Goal: Task Accomplishment & Management: Complete application form

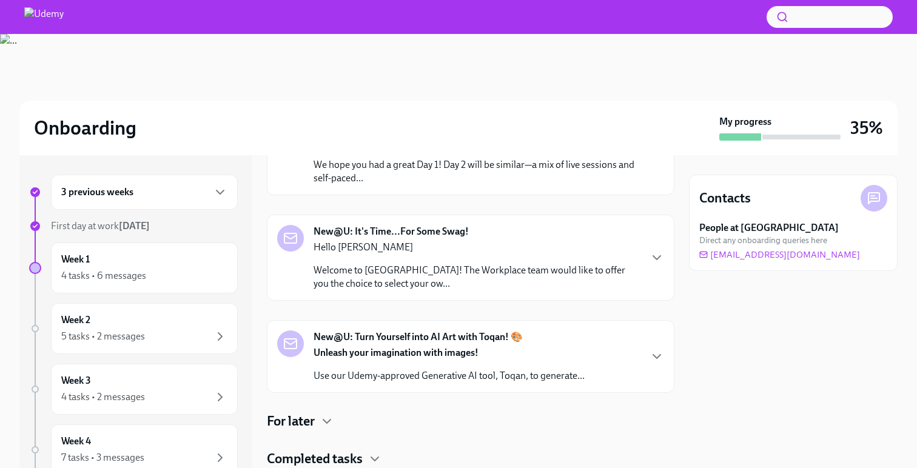
scroll to position [306, 0]
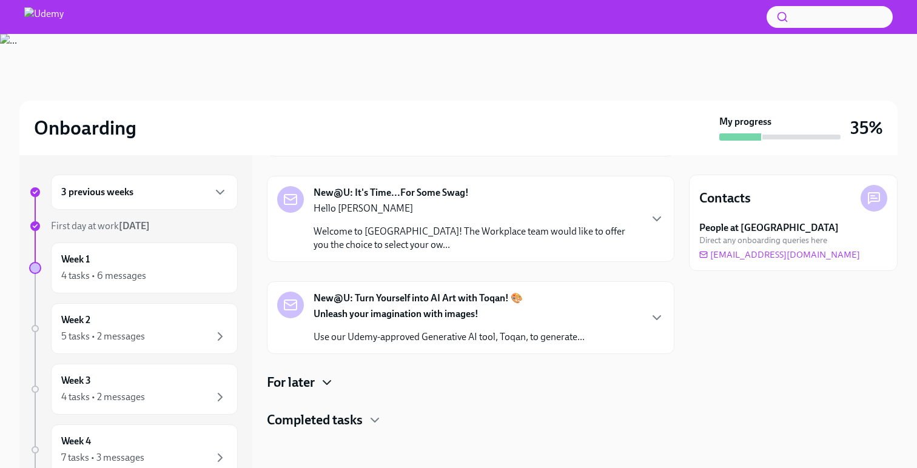
click at [330, 386] on icon "button" at bounding box center [327, 383] width 15 height 15
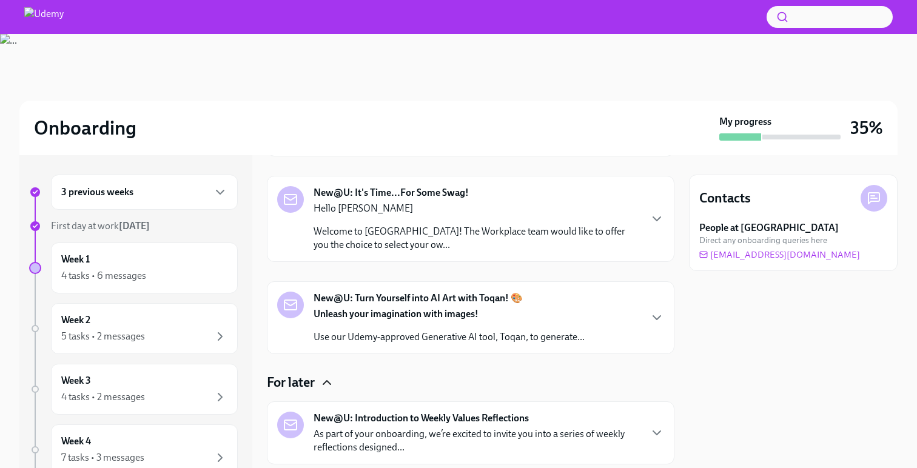
scroll to position [423, 0]
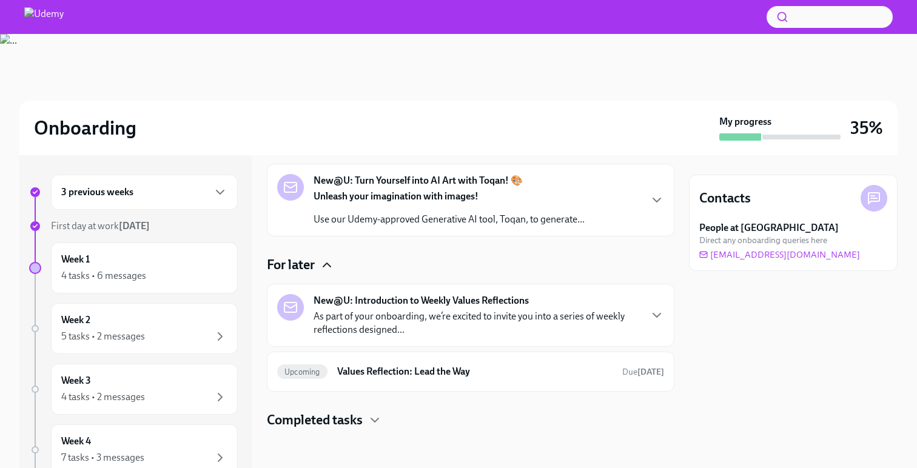
click at [358, 428] on h4 "Completed tasks" at bounding box center [315, 420] width 96 height 18
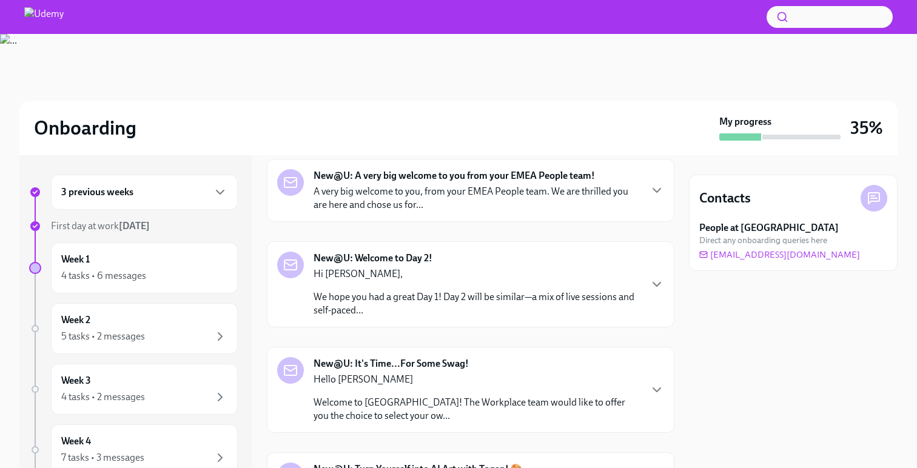
scroll to position [0, 0]
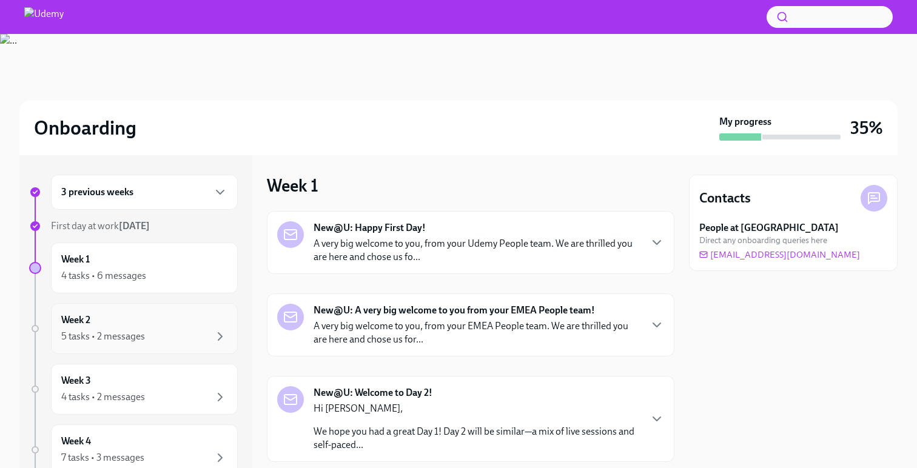
click at [223, 311] on div "Week 2 5 tasks • 2 messages" at bounding box center [144, 328] width 187 height 51
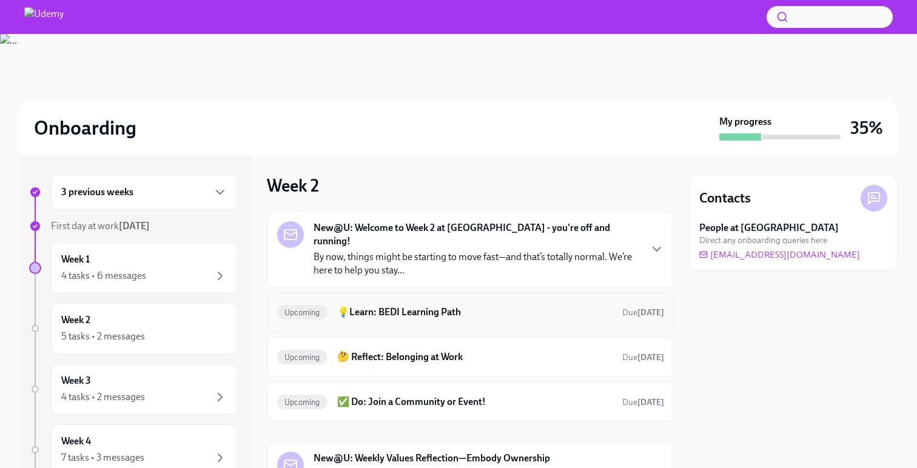
click at [427, 306] on h6 "💡Learn: BEDI Learning Path" at bounding box center [474, 312] width 275 height 13
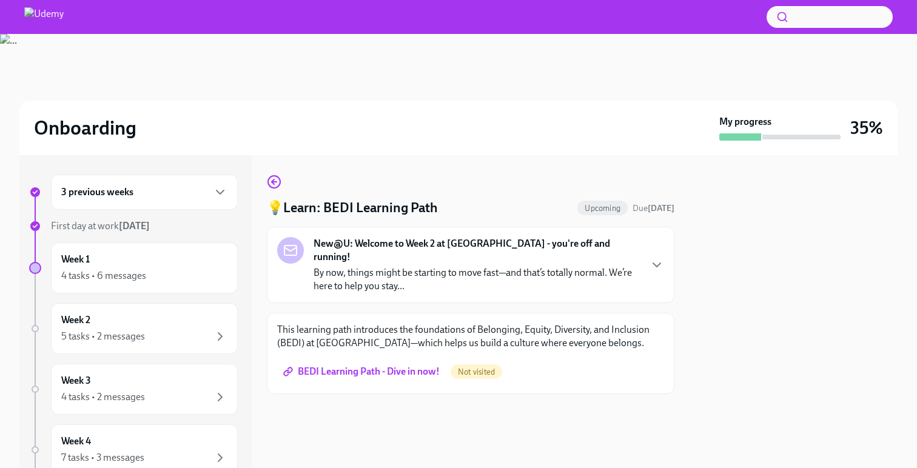
click at [413, 366] on span "BEDI Learning Path - Dive in now!" at bounding box center [363, 372] width 154 height 12
click at [274, 181] on icon "button" at bounding box center [274, 182] width 15 height 15
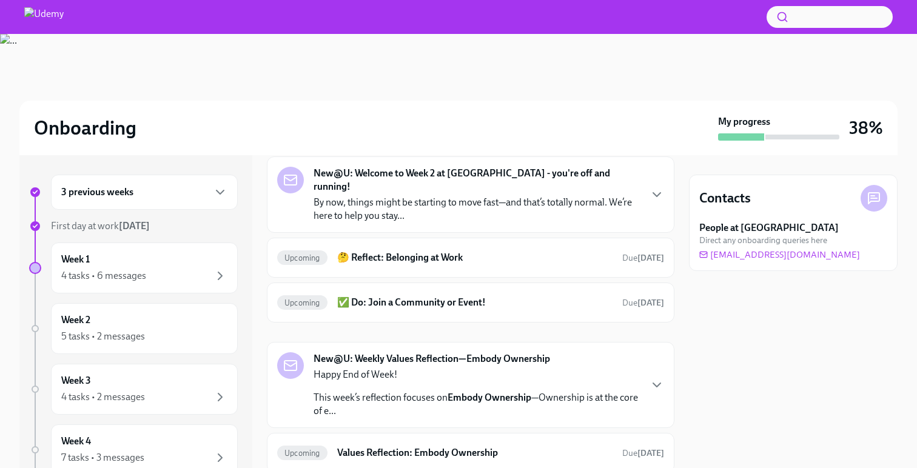
scroll to position [64, 0]
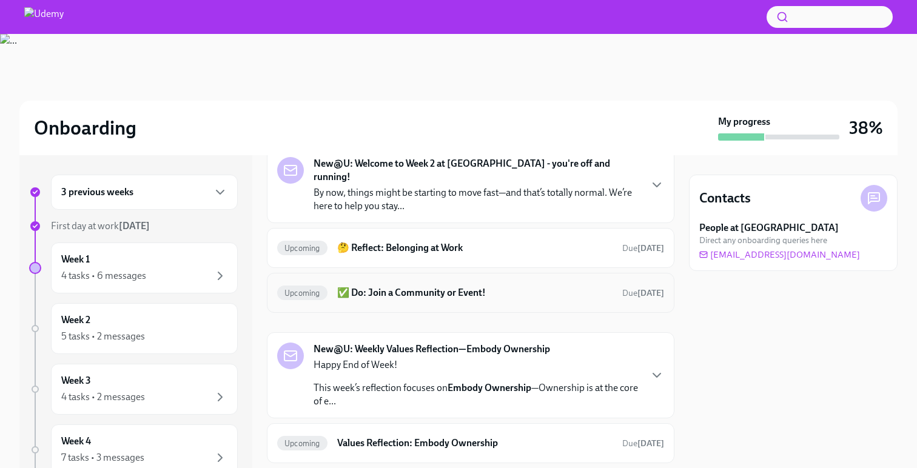
click at [425, 286] on div "Upcoming ✅ Do: Join a Community or Event! Due [DATE]" at bounding box center [470, 292] width 387 height 19
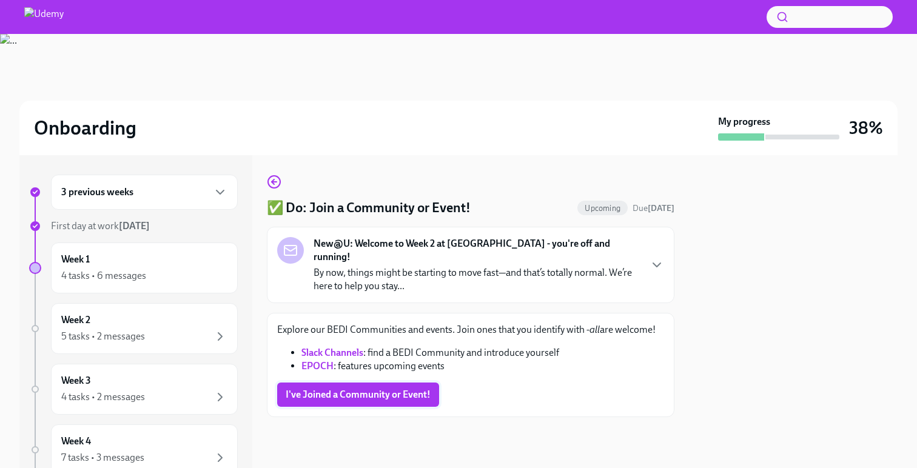
click at [384, 389] on span "I've Joined a Community or Event!" at bounding box center [358, 395] width 145 height 12
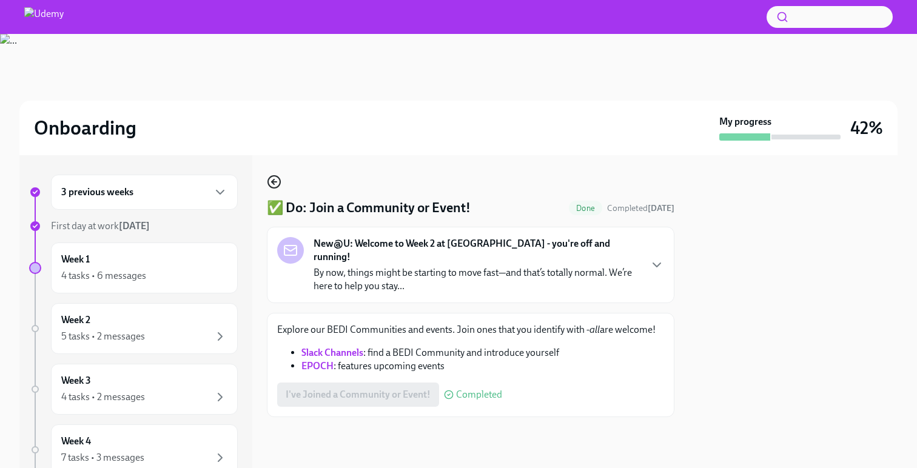
click at [275, 184] on icon "button" at bounding box center [274, 182] width 15 height 15
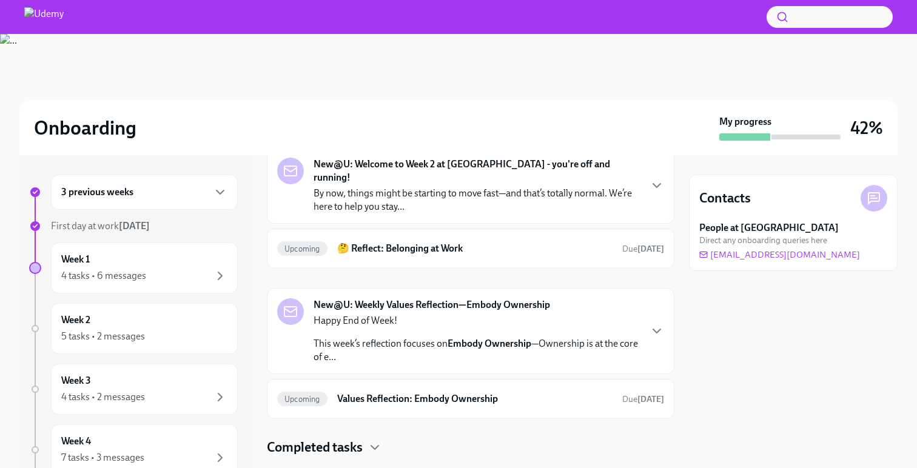
scroll to position [78, 0]
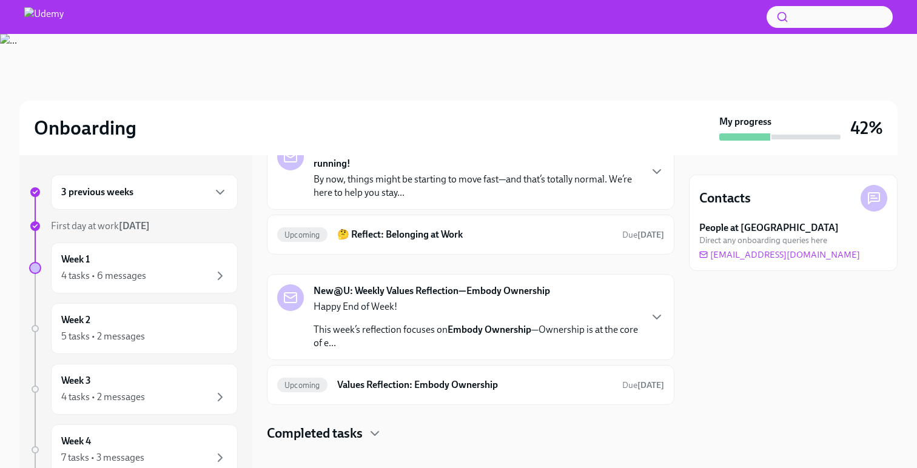
click at [354, 425] on h4 "Completed tasks" at bounding box center [315, 434] width 96 height 18
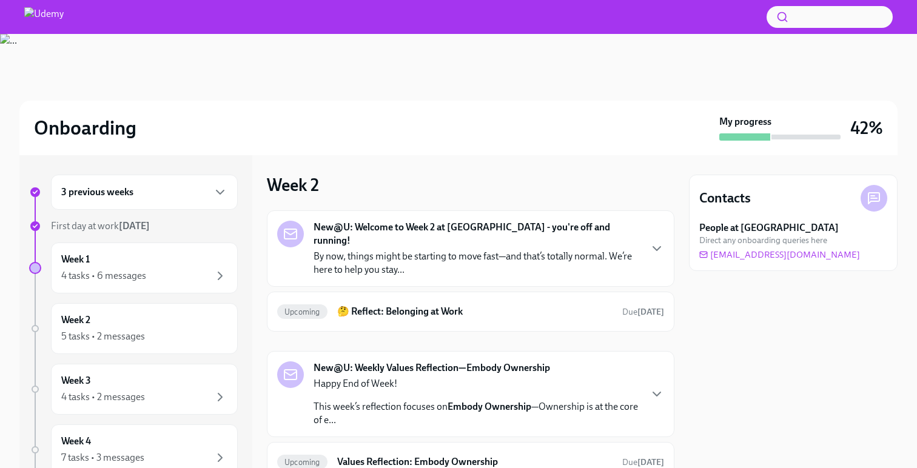
scroll to position [0, 0]
click at [161, 277] on div "4 tasks • 6 messages" at bounding box center [144, 276] width 166 height 15
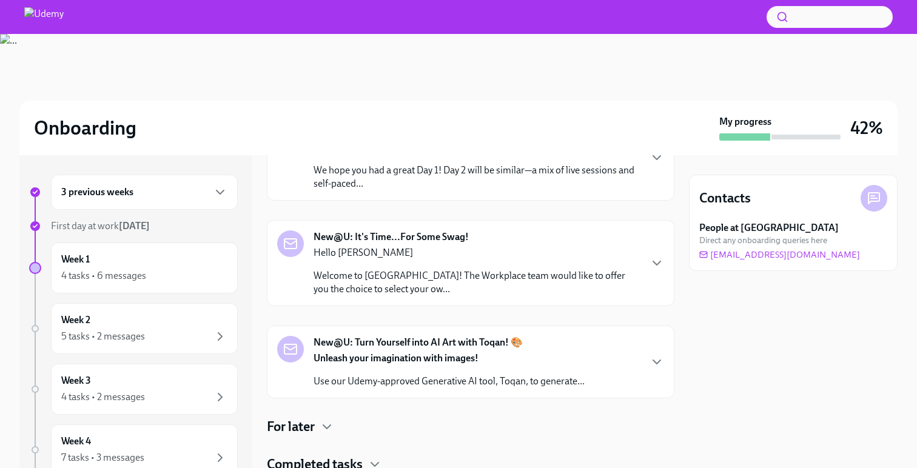
scroll to position [306, 0]
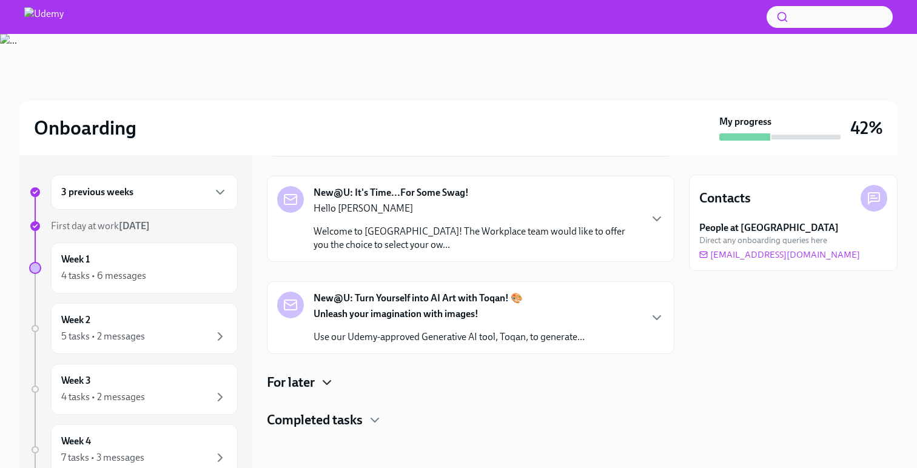
click at [334, 382] on icon "button" at bounding box center [327, 383] width 15 height 15
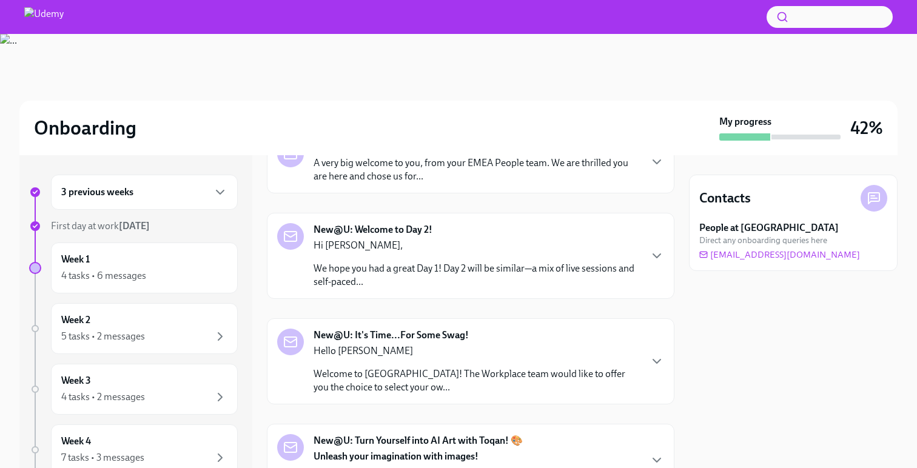
scroll to position [423, 0]
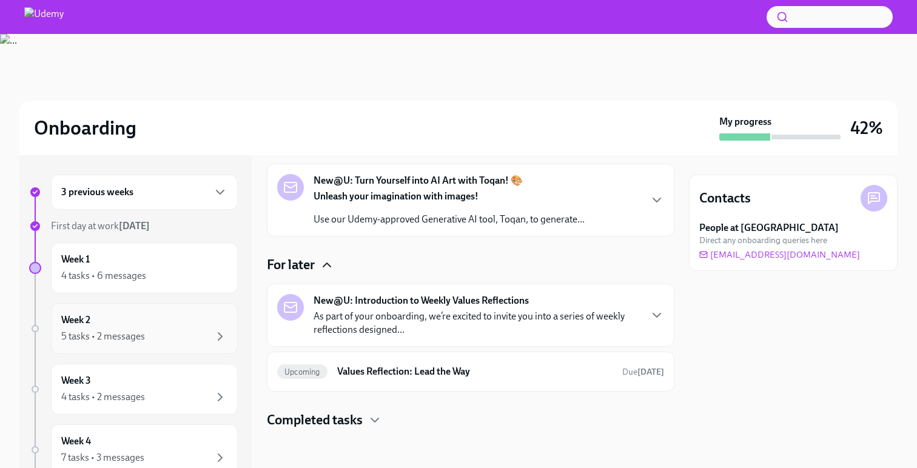
click at [170, 314] on div "Week 2 5 tasks • 2 messages" at bounding box center [144, 329] width 166 height 30
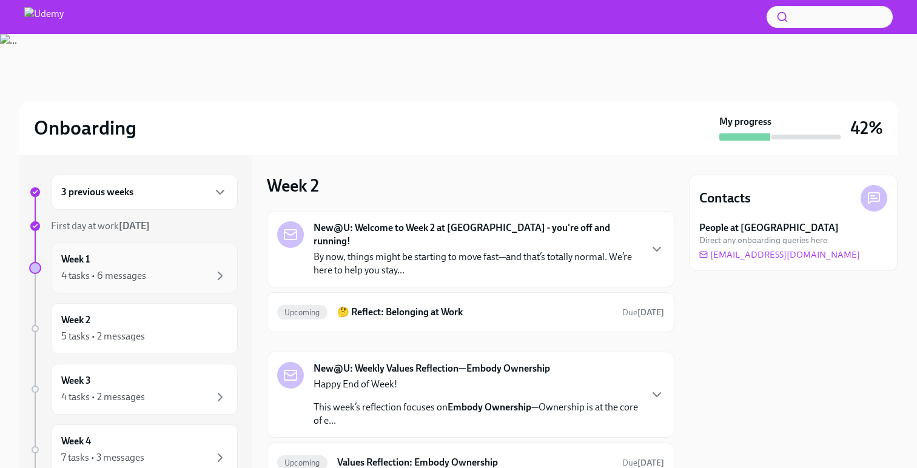
click at [157, 272] on div "4 tasks • 6 messages" at bounding box center [144, 276] width 166 height 15
